Goal: Use online tool/utility

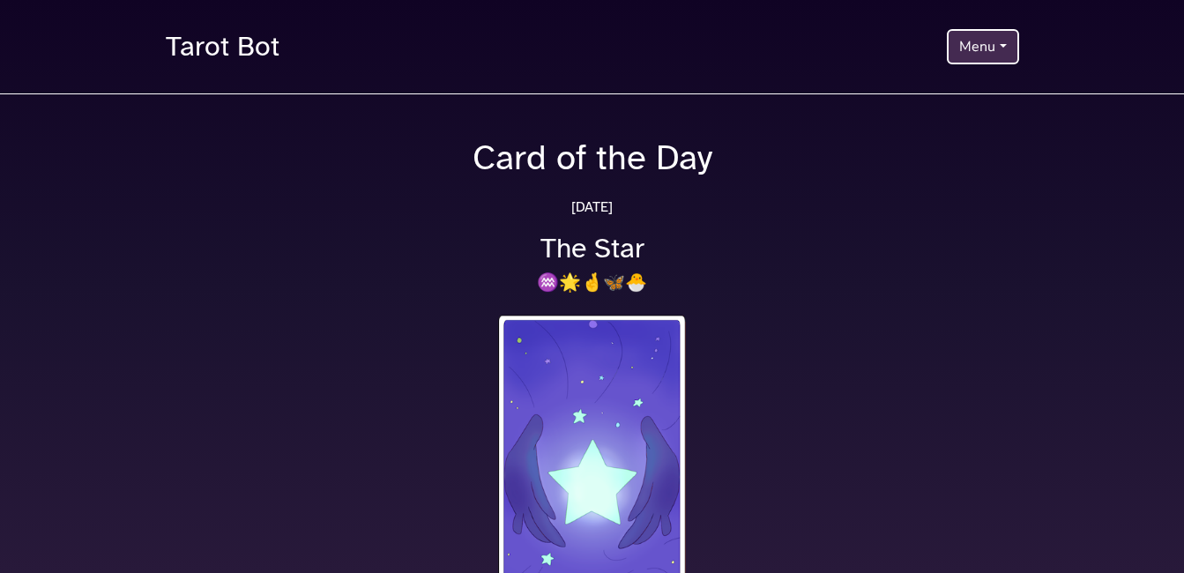
click at [1001, 45] on button "Menu" at bounding box center [982, 46] width 71 height 35
